Goal: Submit feedback/report problem

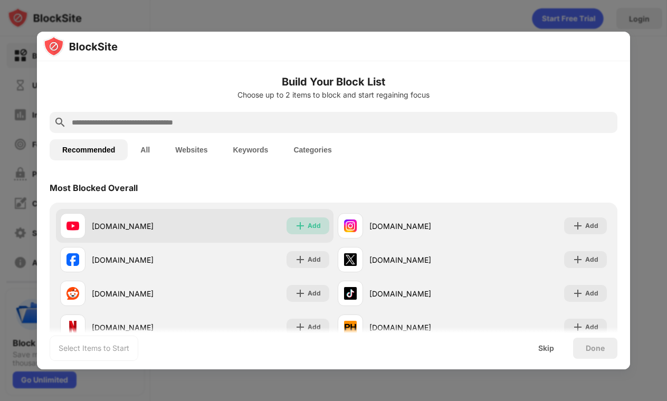
click at [310, 223] on div "Add" at bounding box center [314, 225] width 13 height 11
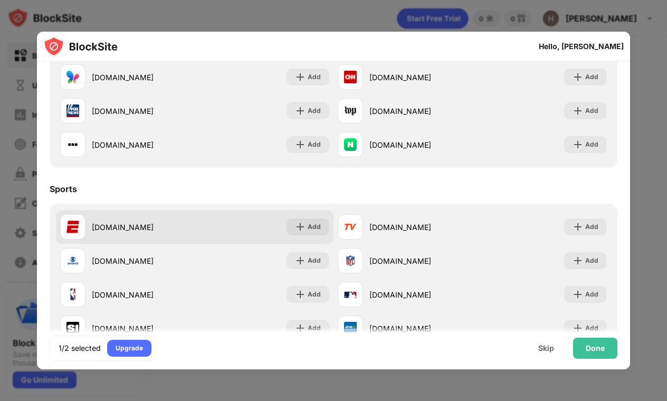
scroll to position [735, 0]
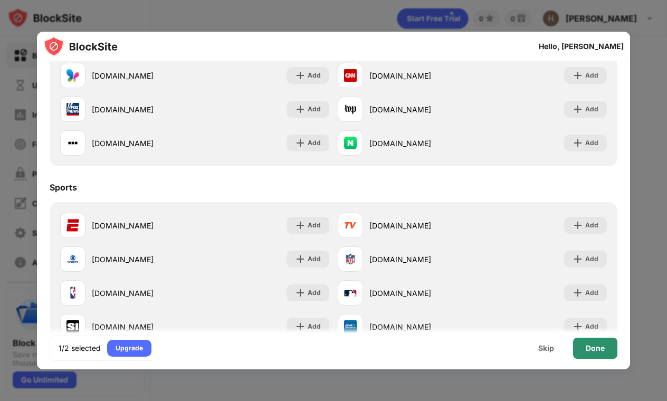
click at [593, 350] on div "Done" at bounding box center [595, 348] width 19 height 8
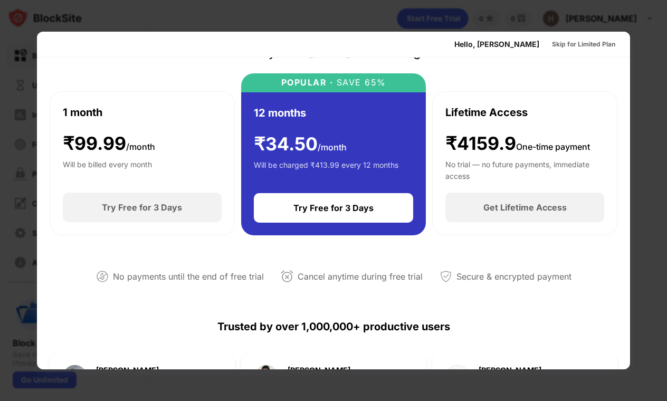
scroll to position [0, 0]
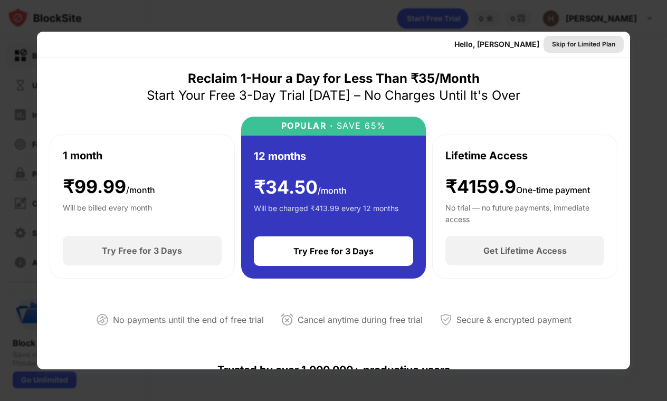
click at [587, 40] on div "Skip for Limited Plan" at bounding box center [583, 44] width 63 height 11
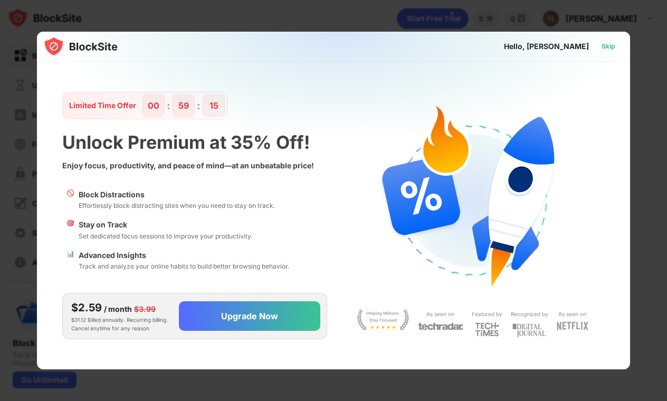
click at [602, 44] on div "Skip" at bounding box center [608, 46] width 14 height 11
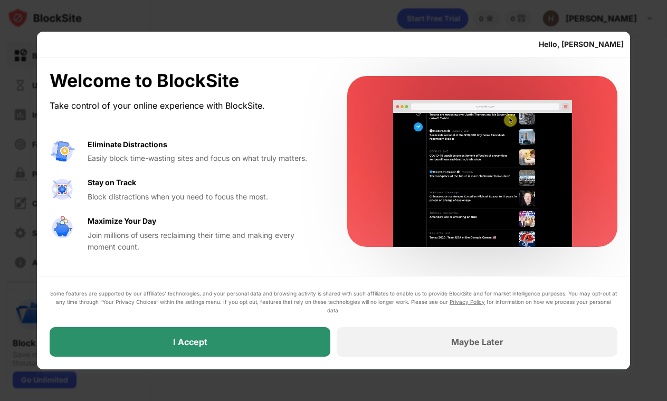
click at [252, 342] on div "I Accept" at bounding box center [190, 342] width 281 height 30
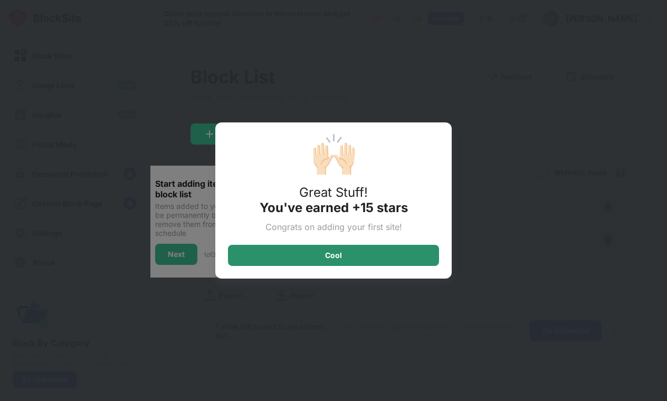
click at [357, 252] on div "Cool" at bounding box center [333, 255] width 211 height 21
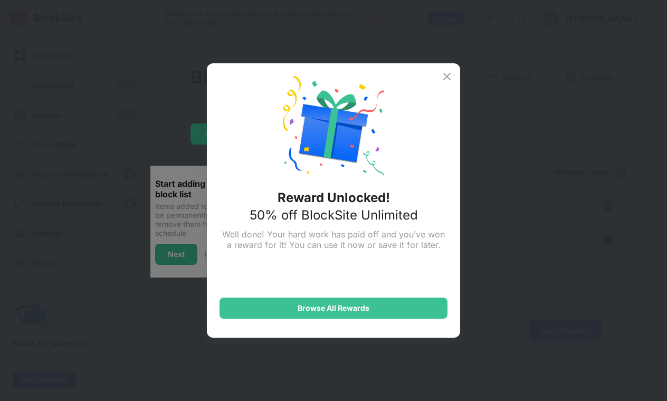
click at [446, 74] on img at bounding box center [446, 76] width 13 height 13
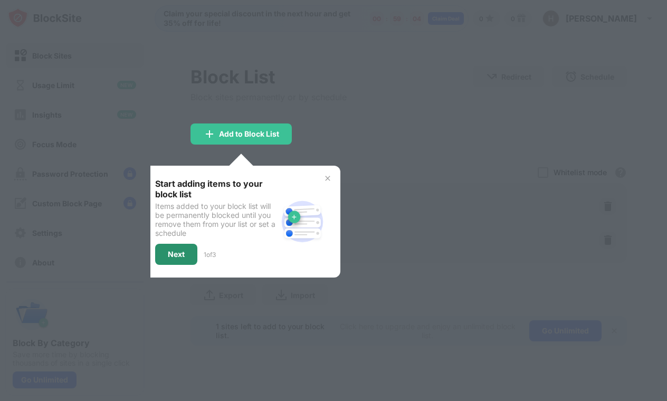
click at [176, 254] on div "Next" at bounding box center [176, 254] width 17 height 8
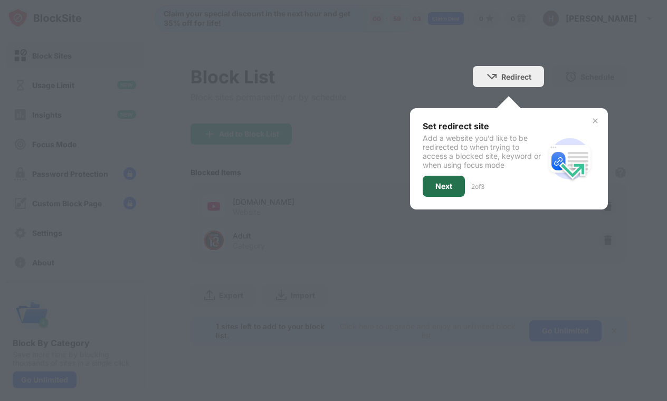
click at [449, 178] on div "Next" at bounding box center [444, 186] width 42 height 21
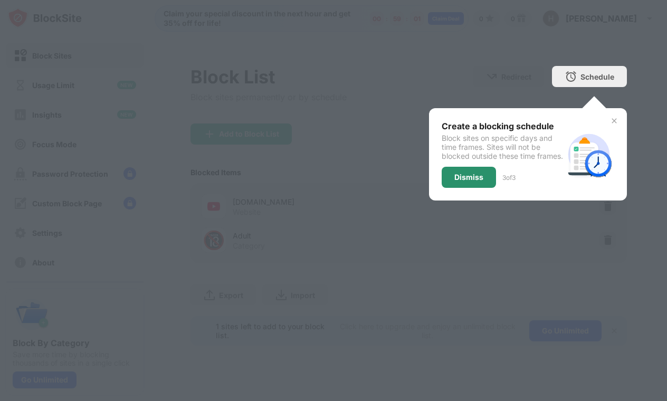
click at [468, 181] on div "Dismiss" at bounding box center [468, 177] width 29 height 8
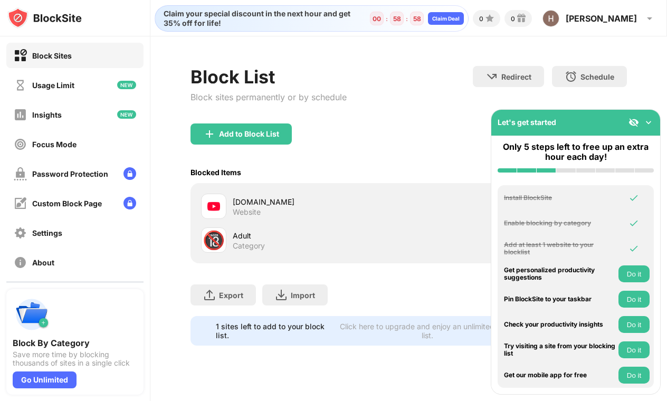
click at [647, 122] on img at bounding box center [648, 122] width 11 height 11
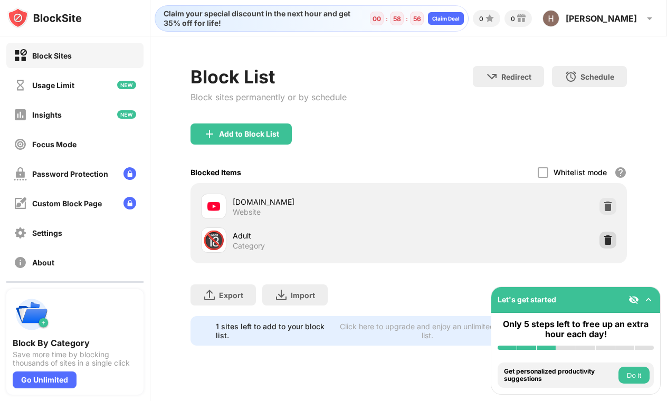
click at [610, 236] on img at bounding box center [607, 240] width 11 height 11
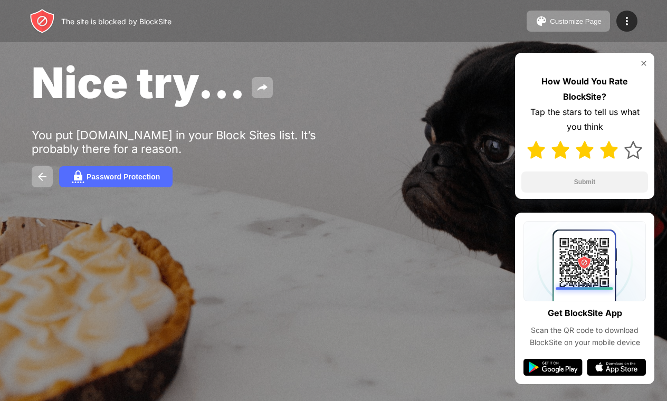
click at [611, 152] on img at bounding box center [609, 150] width 18 height 18
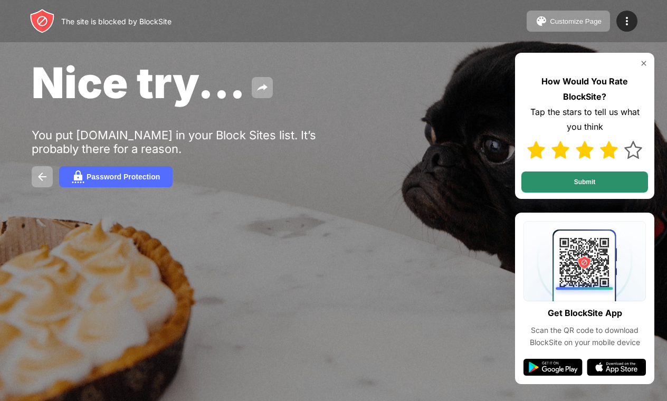
click at [612, 186] on button "Submit" at bounding box center [584, 181] width 127 height 21
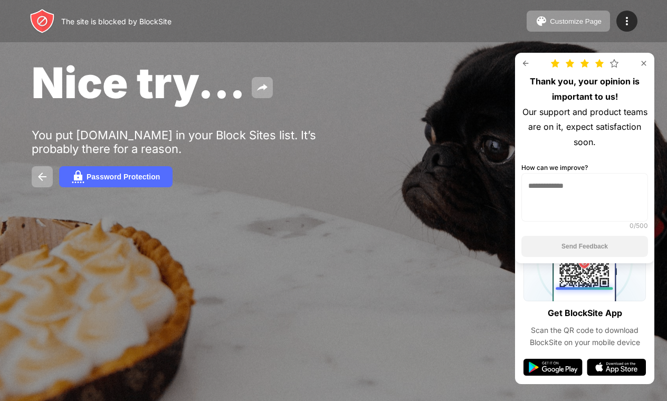
click at [561, 185] on textarea at bounding box center [584, 197] width 127 height 49
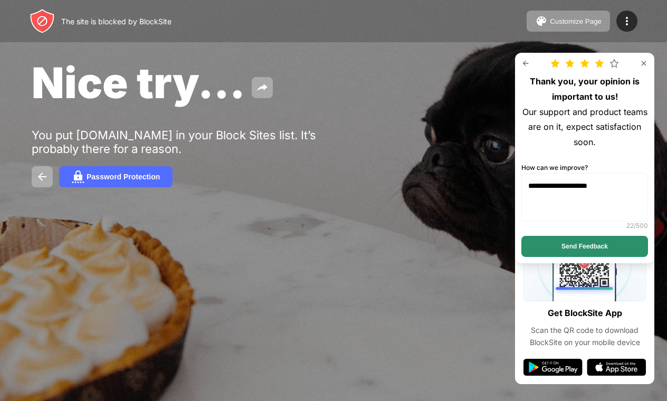
type textarea "**********"
click at [579, 244] on button "Send Feedback" at bounding box center [584, 246] width 127 height 21
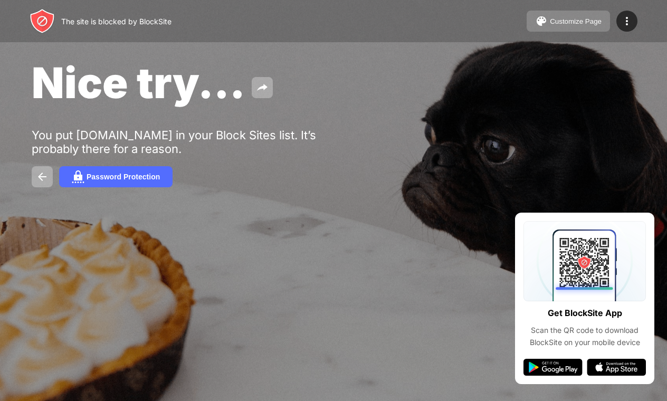
click at [553, 25] on div "Customize Page" at bounding box center [576, 21] width 52 height 8
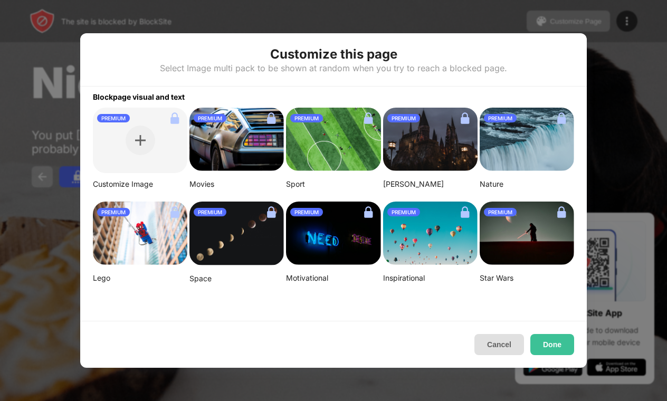
click at [498, 351] on button "Cancel" at bounding box center [499, 344] width 50 height 21
